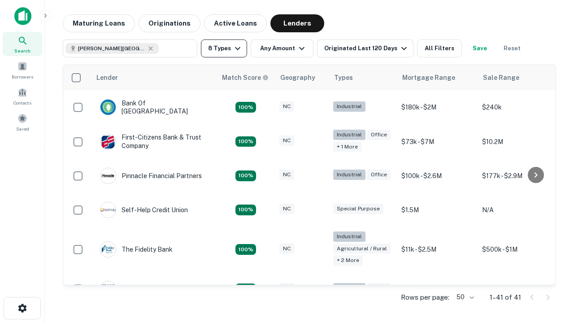
click at [224, 48] on button "8 Types" at bounding box center [224, 48] width 46 height 18
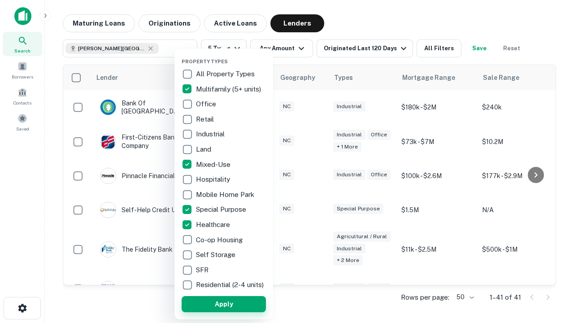
click at [224, 303] on button "Apply" at bounding box center [223, 304] width 84 height 16
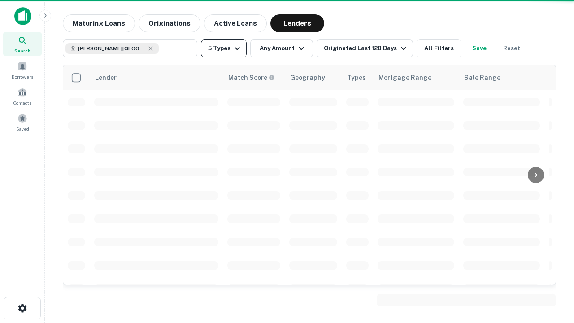
click at [224, 48] on button "5 Types" at bounding box center [224, 48] width 46 height 18
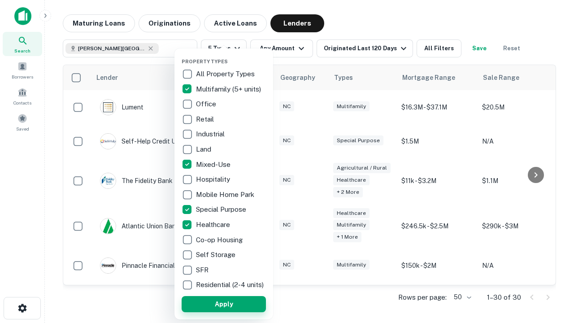
click at [240, 303] on button "Apply" at bounding box center [223, 304] width 84 height 16
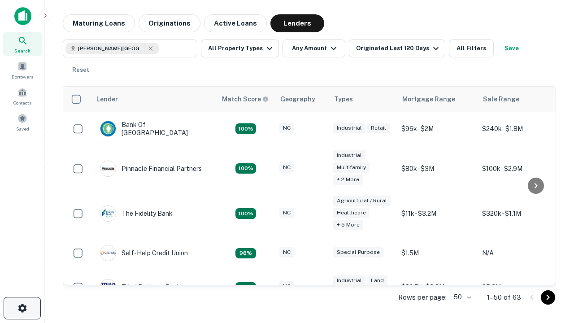
click at [22, 308] on icon "button" at bounding box center [22, 307] width 11 height 11
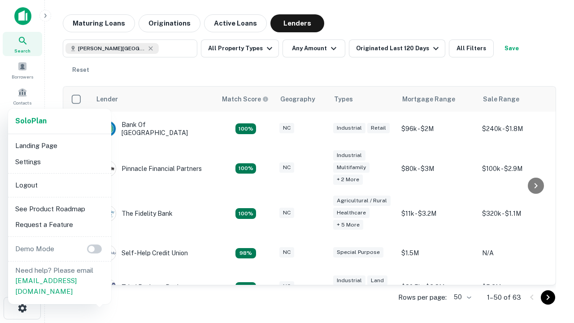
click at [59, 185] on li "Logout" at bounding box center [60, 185] width 96 height 16
